Goal: Check status: Check status

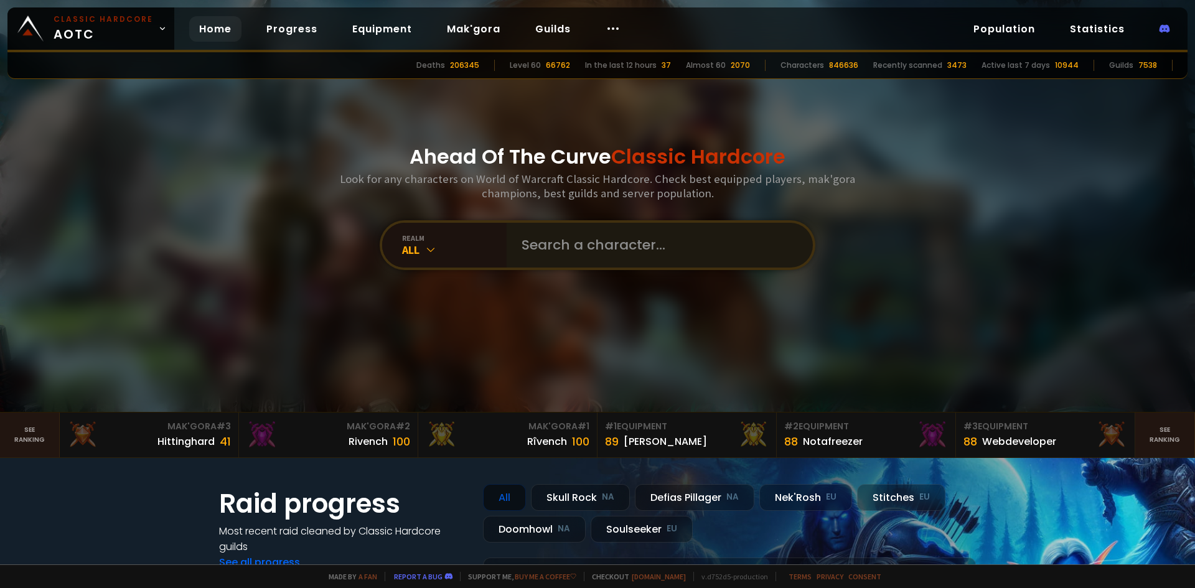
click at [631, 248] on input "text" at bounding box center [656, 245] width 284 height 45
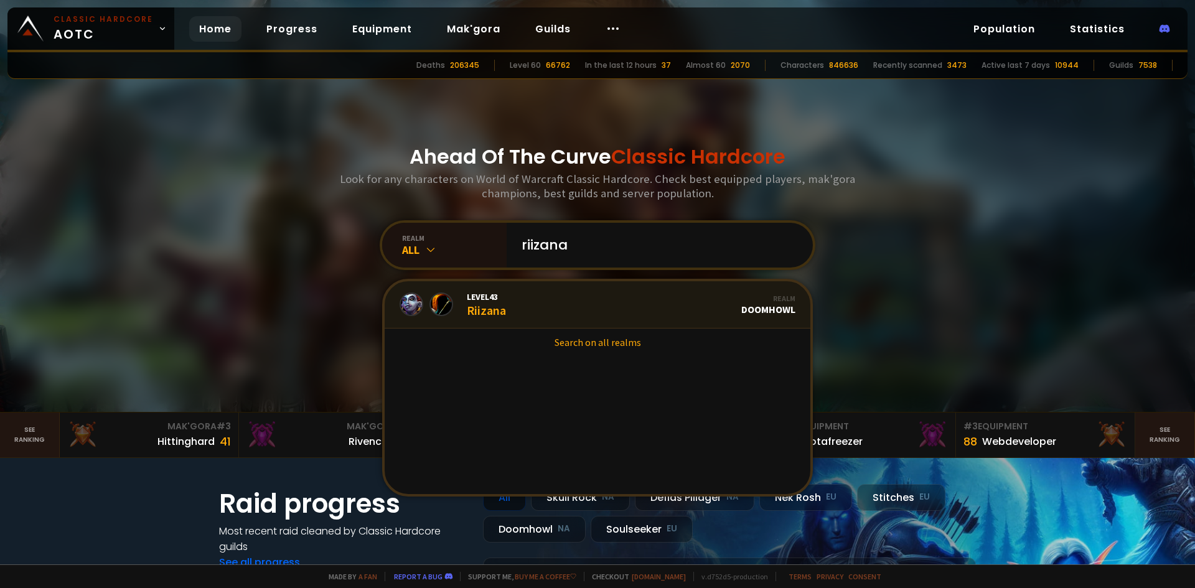
type input "riizana"
click at [555, 307] on link "Level 43 Riizana Realm Doomhowl" at bounding box center [598, 304] width 426 height 47
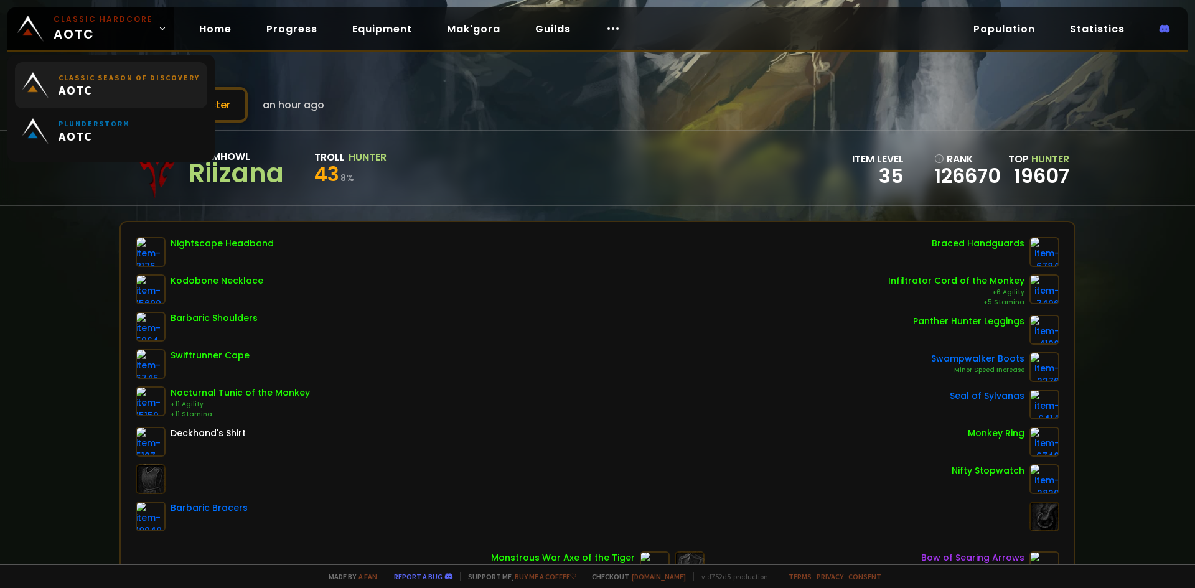
click at [171, 97] on span "AOTC" at bounding box center [129, 90] width 141 height 16
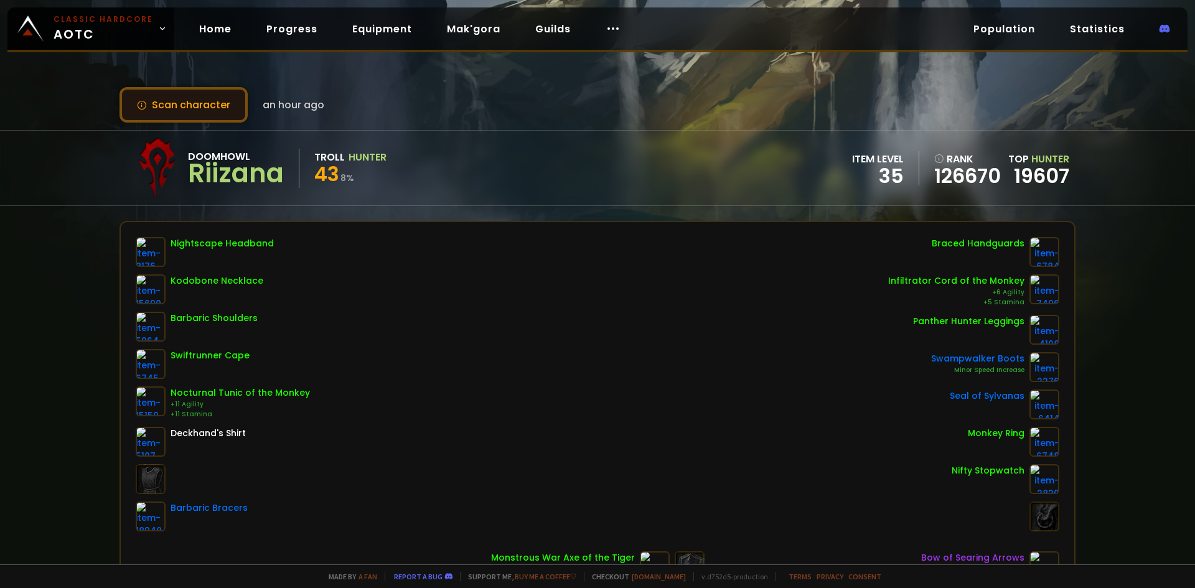
click at [219, 105] on button "Scan character" at bounding box center [184, 104] width 128 height 35
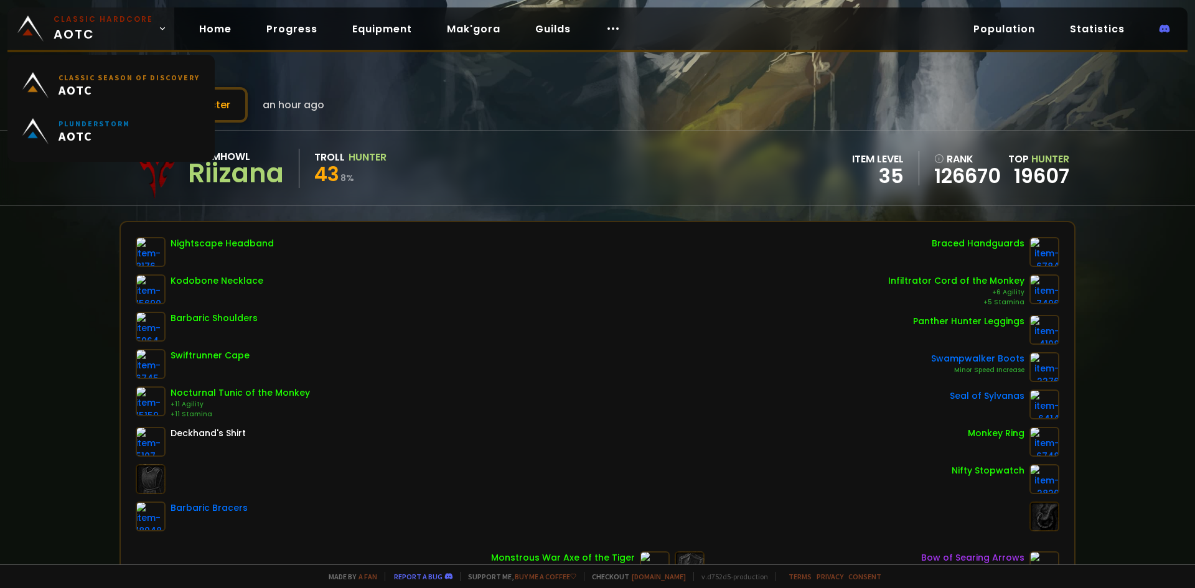
click at [116, 25] on span "Classic Hardcore AOTC" at bounding box center [104, 29] width 100 height 30
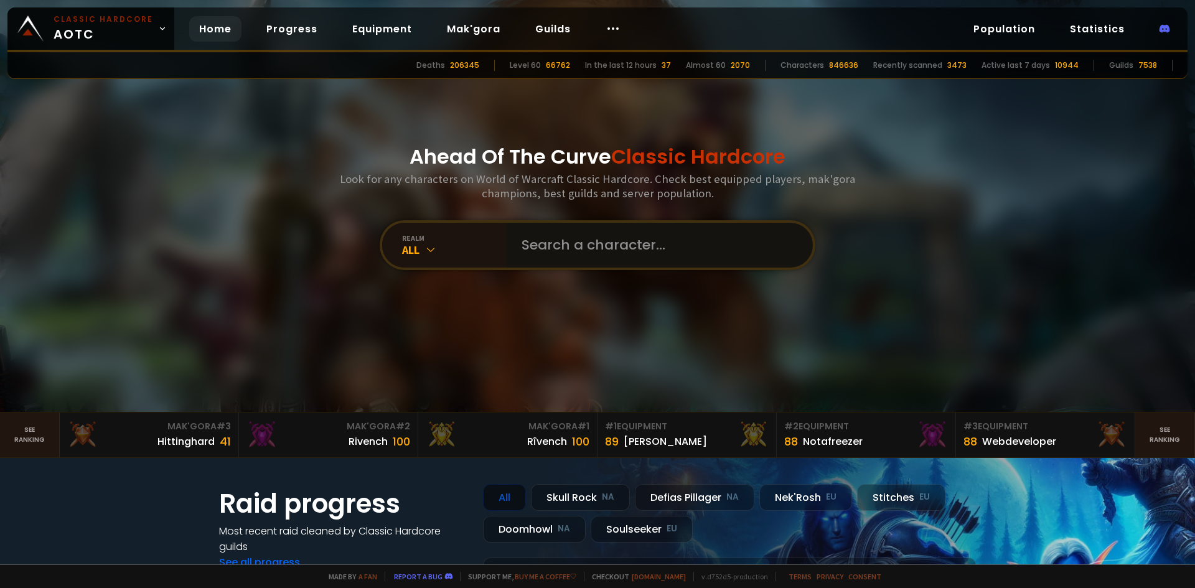
click at [598, 242] on input "text" at bounding box center [656, 245] width 284 height 45
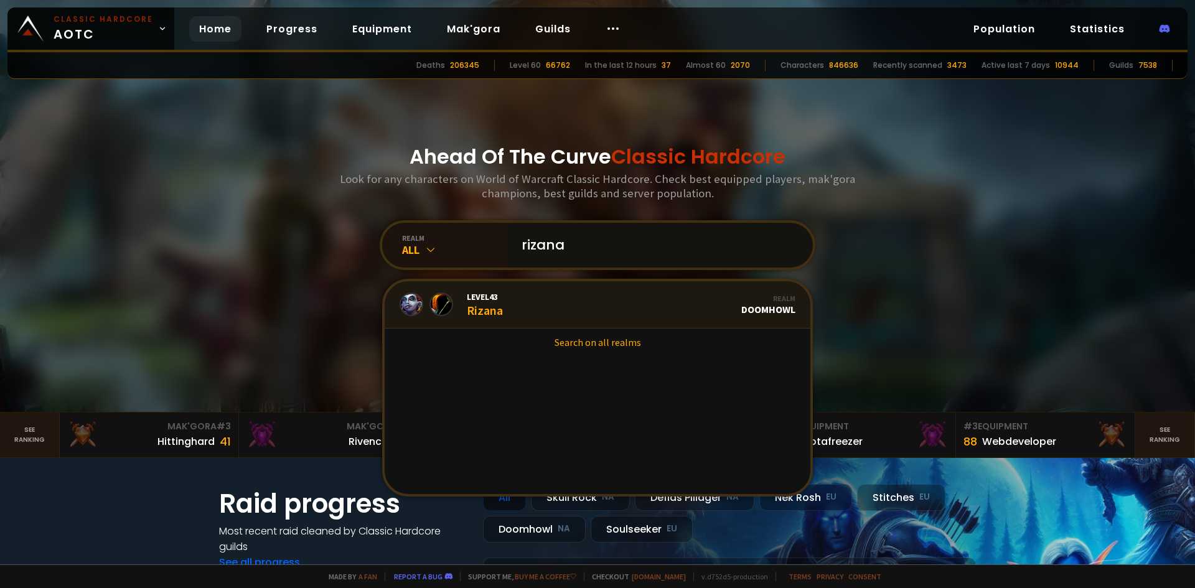
type input "rizana"
click at [540, 312] on link "Level 43 Rizana Realm Doomhowl" at bounding box center [598, 304] width 426 height 47
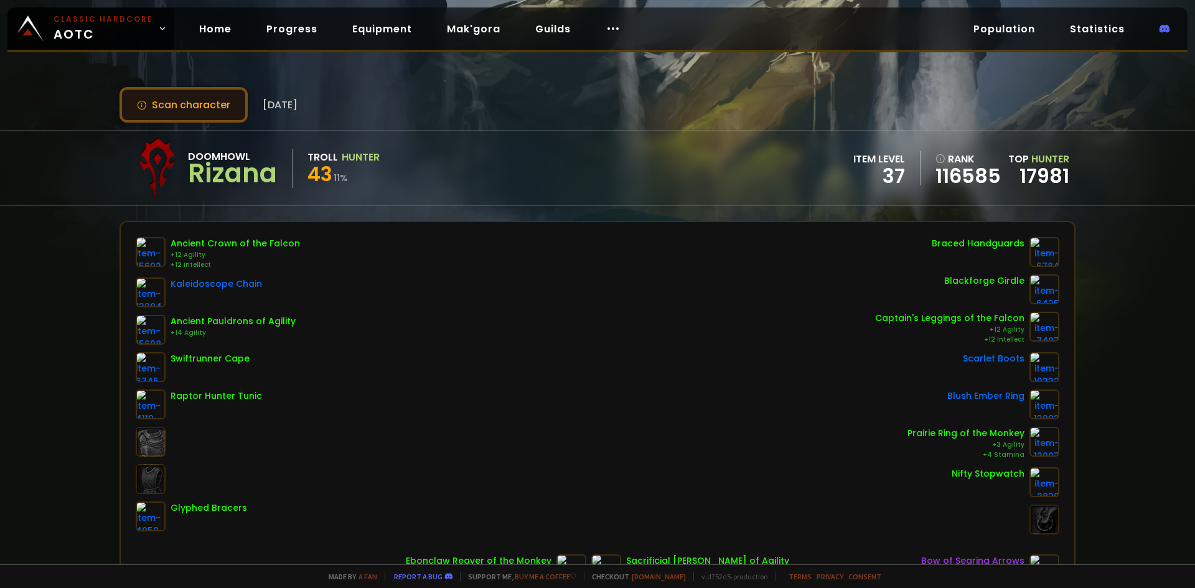
click at [219, 113] on button "Scan character" at bounding box center [184, 104] width 128 height 35
click at [202, 104] on button "Scan character" at bounding box center [184, 104] width 128 height 35
click at [206, 106] on button "Scan character" at bounding box center [184, 104] width 128 height 35
